Goal: Task Accomplishment & Management: Use online tool/utility

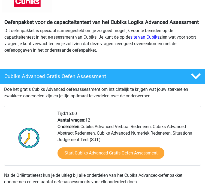
scroll to position [82, 0]
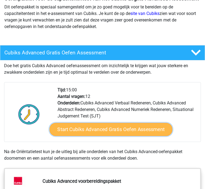
click at [140, 129] on link "Start Cubiks Advanced Gratis Oefen Assessment" at bounding box center [111, 129] width 123 height 13
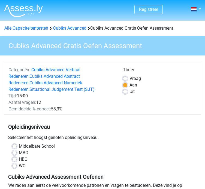
click at [19, 166] on label "WO" at bounding box center [22, 166] width 7 height 7
click at [15, 166] on input "WO" at bounding box center [14, 165] width 4 height 5
radio input "true"
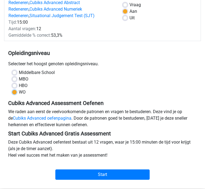
scroll to position [82, 0]
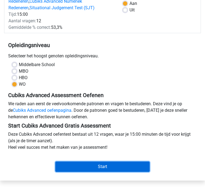
click at [78, 166] on input "Start" at bounding box center [102, 167] width 94 height 10
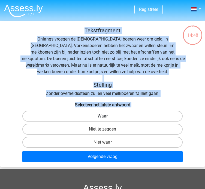
drag, startPoint x: 11, startPoint y: 25, endPoint x: 176, endPoint y: 115, distance: 188.3
click at [174, 116] on div "Tekstfragment Onlangs vroegen de [DEMOGRAPHIC_DATA] boeren weer om geld, in [GE…" at bounding box center [102, 94] width 205 height 146
click at [196, 104] on h6 "Selecteer het juiste antwoord" at bounding box center [102, 104] width 200 height 6
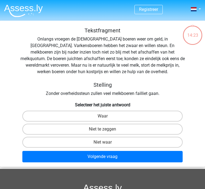
click at [104, 118] on input "Waar" at bounding box center [104, 118] width 4 height 4
radio input "true"
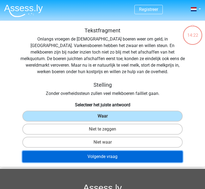
click at [110, 158] on button "Volgende vraag" at bounding box center [102, 156] width 160 height 11
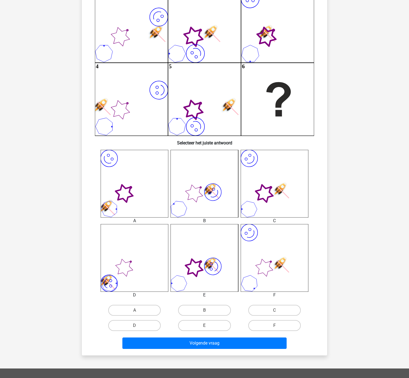
scroll to position [74, 0]
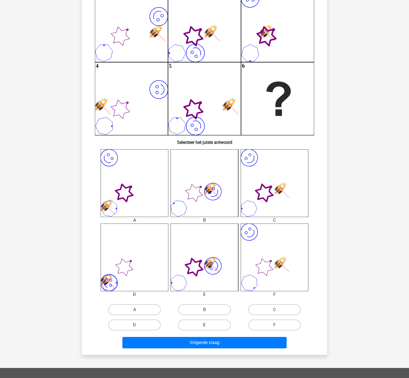
click at [204, 189] on label "E" at bounding box center [204, 325] width 52 height 11
click at [204, 189] on input "E" at bounding box center [207, 327] width 4 height 4
radio input "true"
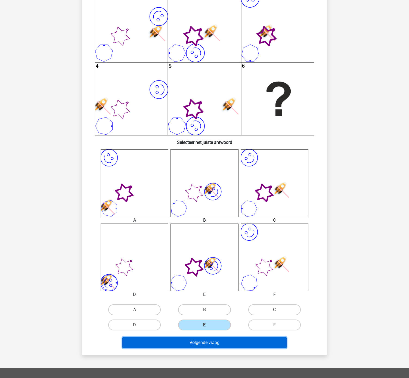
click at [204, 189] on button "Volgende vraag" at bounding box center [204, 342] width 165 height 11
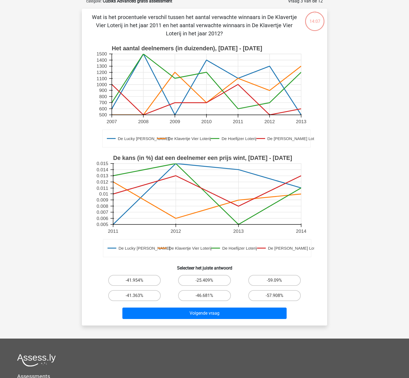
scroll to position [27, 0]
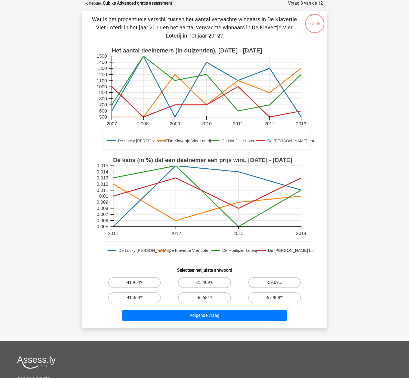
drag, startPoint x: 63, startPoint y: 157, endPoint x: 193, endPoint y: 178, distance: 131.7
click at [63, 157] on div "Registreer" at bounding box center [204, 229] width 409 height 512
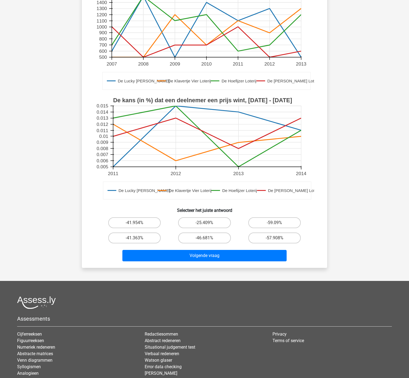
scroll to position [134, 0]
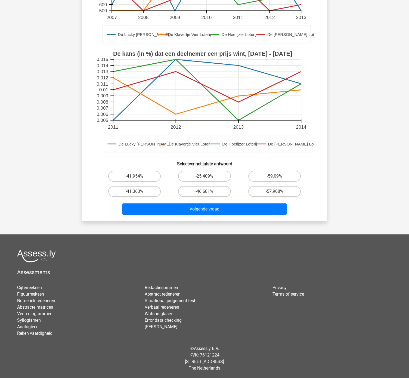
click at [203, 189] on label "-46.681%" at bounding box center [204, 191] width 52 height 11
click at [204, 189] on input "-46.681%" at bounding box center [207, 193] width 4 height 4
radio input "true"
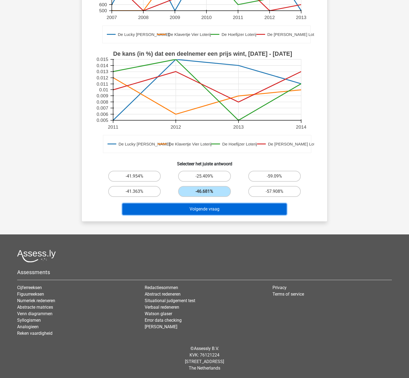
click at [204, 189] on button "Volgende vraag" at bounding box center [204, 208] width 165 height 11
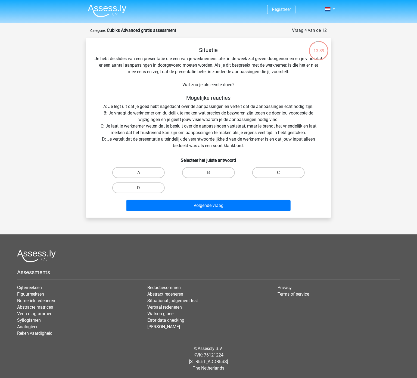
click at [204, 177] on label "B" at bounding box center [208, 172] width 52 height 11
click at [204, 176] on input "B" at bounding box center [211, 175] width 4 height 4
radio input "true"
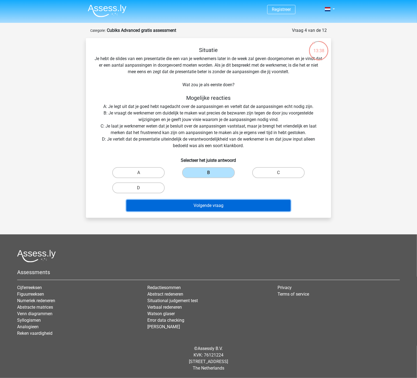
click at [204, 189] on button "Volgende vraag" at bounding box center [208, 205] width 165 height 11
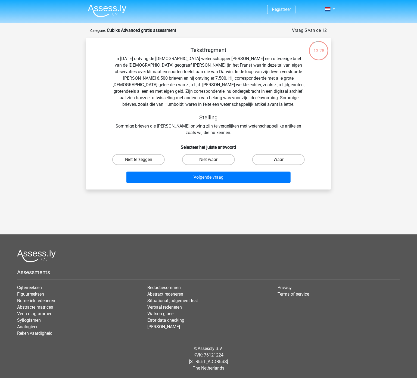
drag, startPoint x: 79, startPoint y: 161, endPoint x: 185, endPoint y: 196, distance: 111.6
click at [79, 161] on div "13:28 Vraag 5 van de 12 Categorie: Cubiks Advanced gratis assessment Tekstfragm…" at bounding box center [208, 108] width 258 height 162
click at [204, 160] on label "Niet waar" at bounding box center [208, 159] width 52 height 11
click at [204, 160] on input "Niet waar" at bounding box center [211, 162] width 4 height 4
radio input "true"
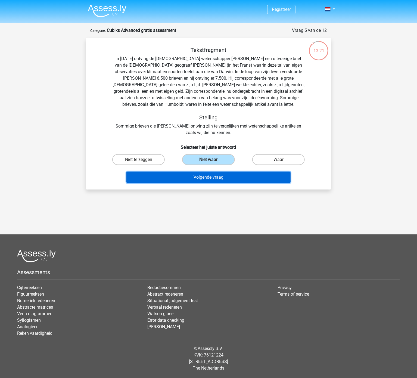
click at [204, 181] on button "Volgende vraag" at bounding box center [208, 177] width 165 height 11
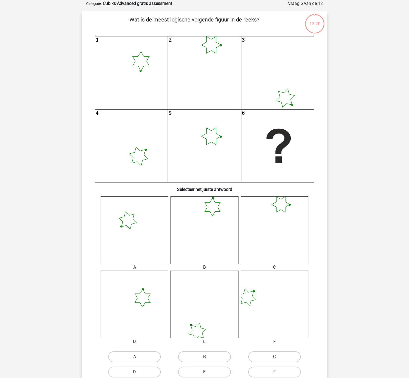
scroll to position [27, 0]
click at [204, 189] on icon at bounding box center [275, 304] width 68 height 68
click at [193, 189] on label "B" at bounding box center [204, 356] width 52 height 11
click at [204, 189] on input "B" at bounding box center [207, 359] width 4 height 4
radio input "true"
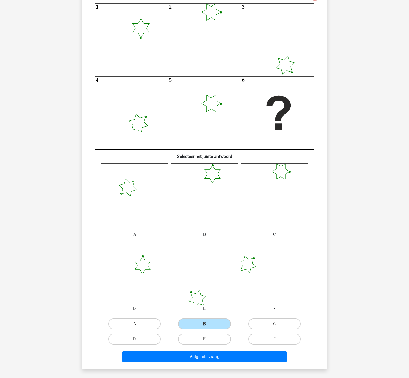
scroll to position [208, 0]
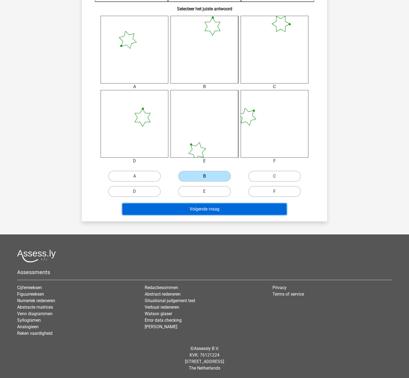
click at [204, 189] on button "Volgende vraag" at bounding box center [204, 208] width 165 height 11
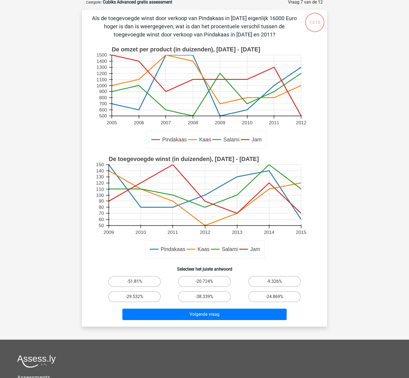
scroll to position [27, 0]
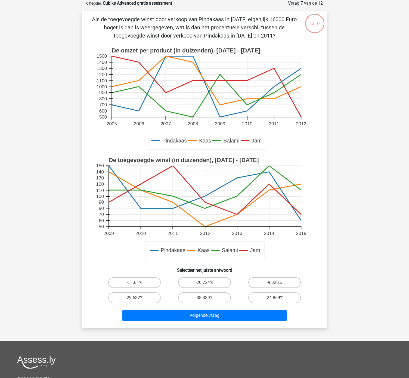
drag, startPoint x: 55, startPoint y: 139, endPoint x: 322, endPoint y: 173, distance: 269.8
click at [57, 139] on div "Registreer 50" at bounding box center [204, 229] width 409 height 512
click at [204, 189] on input "-9.326%" at bounding box center [276, 285] width 4 height 4
radio input "true"
click at [204, 189] on div "Volgende vraag" at bounding box center [205, 314] width 228 height 18
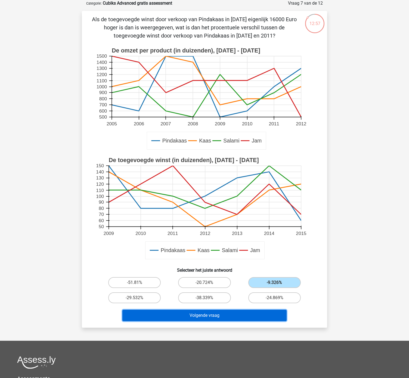
click at [204, 189] on button "Volgende vraag" at bounding box center [204, 315] width 165 height 11
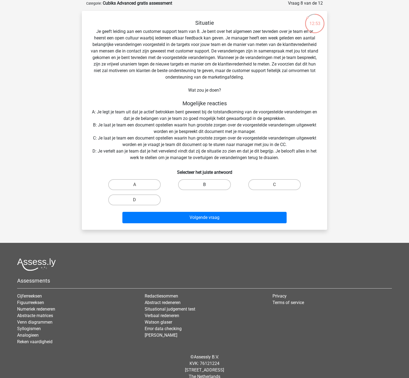
click at [204, 182] on label "B" at bounding box center [204, 184] width 52 height 11
click at [204, 185] on input "B" at bounding box center [207, 187] width 4 height 4
radio input "true"
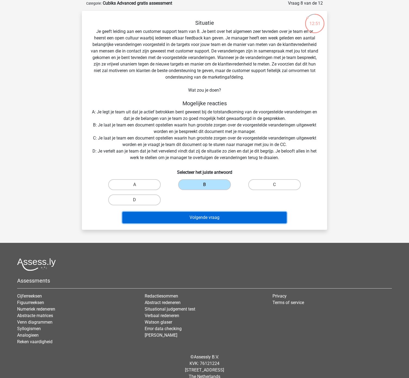
click at [204, 189] on button "Volgende vraag" at bounding box center [204, 217] width 165 height 11
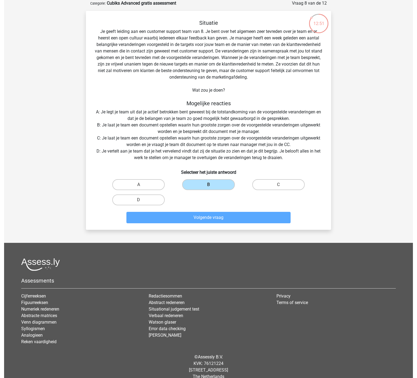
scroll to position [0, 0]
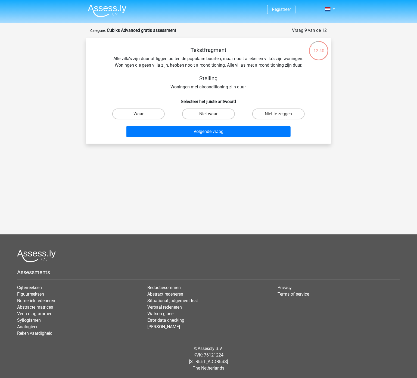
click at [166, 180] on div "Registreer" at bounding box center [208, 150] width 417 height 301
drag, startPoint x: 262, startPoint y: 113, endPoint x: 256, endPoint y: 119, distance: 8.5
click at [204, 113] on label "Niet te zeggen" at bounding box center [278, 114] width 52 height 11
click at [204, 114] on input "Niet te zeggen" at bounding box center [281, 116] width 4 height 4
radio input "true"
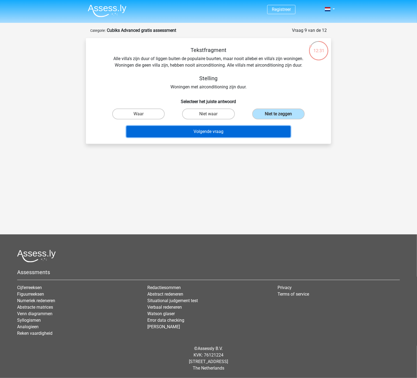
click at [204, 134] on button "Volgende vraag" at bounding box center [208, 131] width 165 height 11
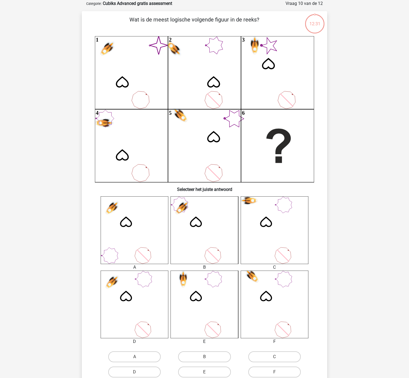
scroll to position [27, 0]
click at [204, 189] on label "C" at bounding box center [274, 356] width 52 height 11
click at [204, 189] on input "C" at bounding box center [276, 359] width 4 height 4
radio input "true"
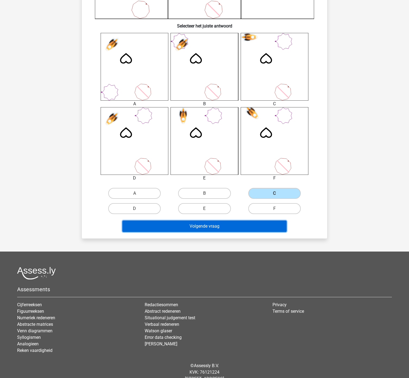
click at [204, 189] on button "Volgende vraag" at bounding box center [204, 226] width 165 height 11
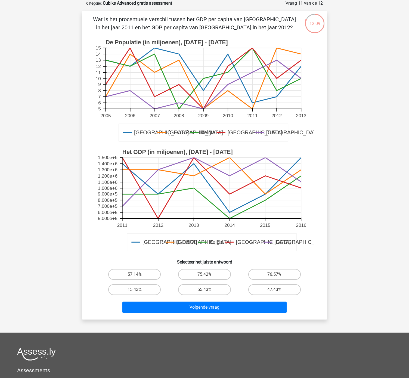
click at [152, 152] on text "Het GDP (in miljoenen), [DATE] - [DATE]" at bounding box center [177, 152] width 110 height 7
click at [60, 137] on div "Registreer 5" at bounding box center [204, 224] width 409 height 503
click at [204, 189] on input "75.42%" at bounding box center [207, 276] width 4 height 4
radio input "true"
click at [204, 189] on div "Volgende vraag" at bounding box center [205, 309] width 210 height 14
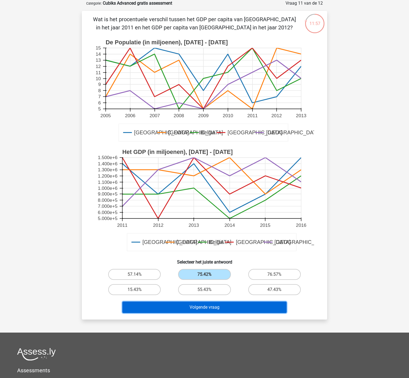
click at [204, 189] on button "Volgende vraag" at bounding box center [204, 307] width 165 height 11
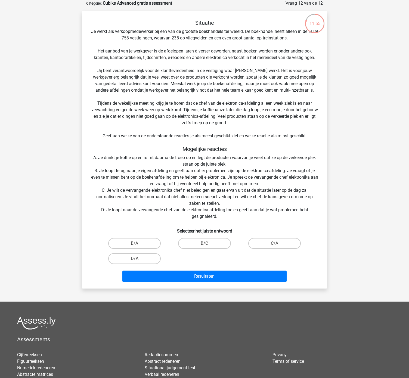
click at [204, 189] on input "B/C" at bounding box center [207, 245] width 4 height 4
radio input "true"
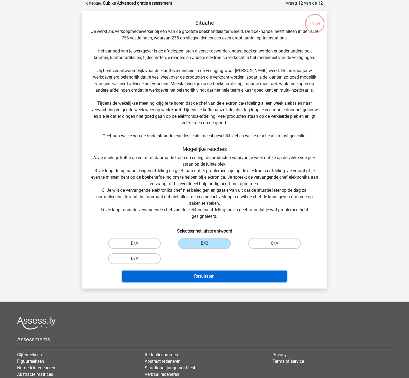
click at [204, 189] on button "Resultaten" at bounding box center [204, 276] width 165 height 11
